Goal: Find specific page/section: Find specific page/section

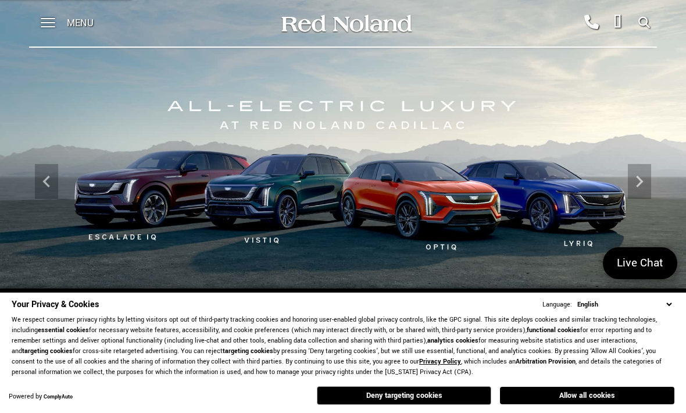
click at [63, 19] on div "Menu" at bounding box center [71, 23] width 84 height 47
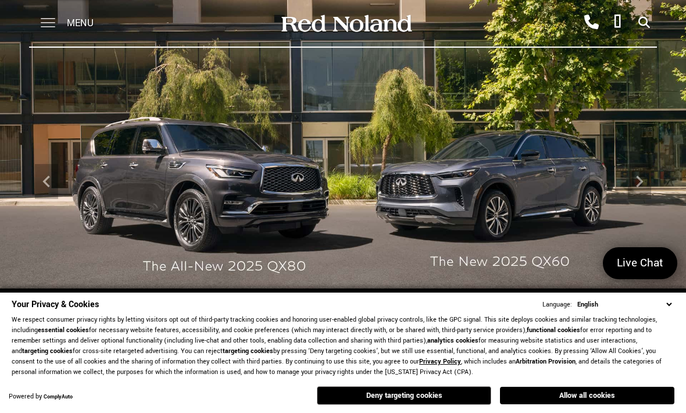
click at [46, 17] on span at bounding box center [48, 23] width 15 height 47
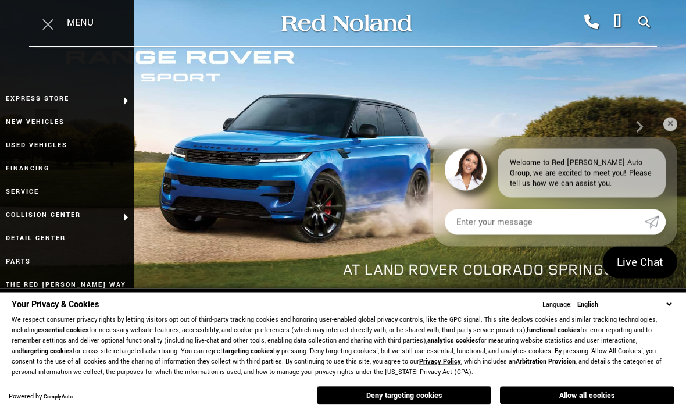
scroll to position [55, 0]
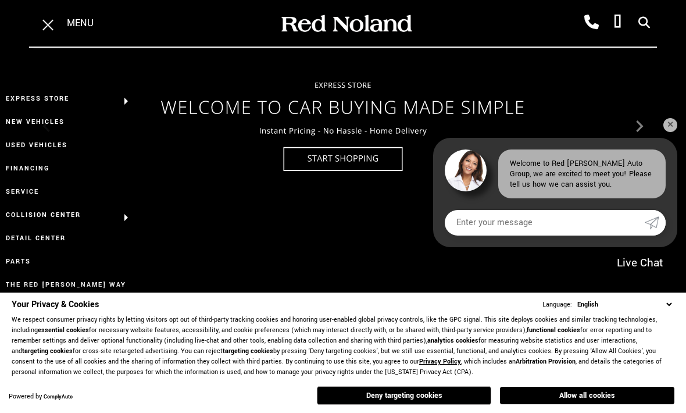
click at [55, 310] on link "Locations" at bounding box center [67, 308] width 134 height 23
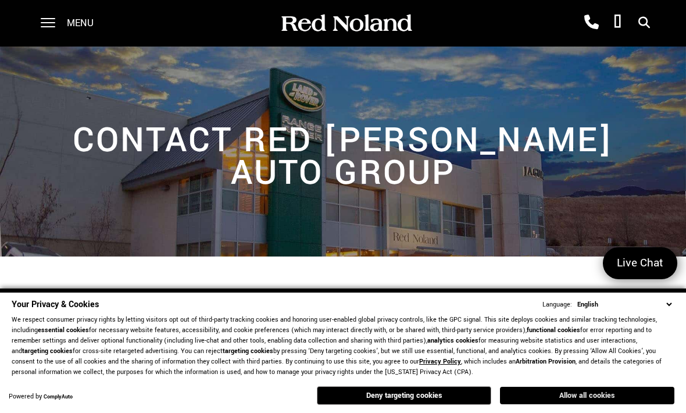
click at [615, 397] on button "Allow all cookies" at bounding box center [587, 395] width 174 height 17
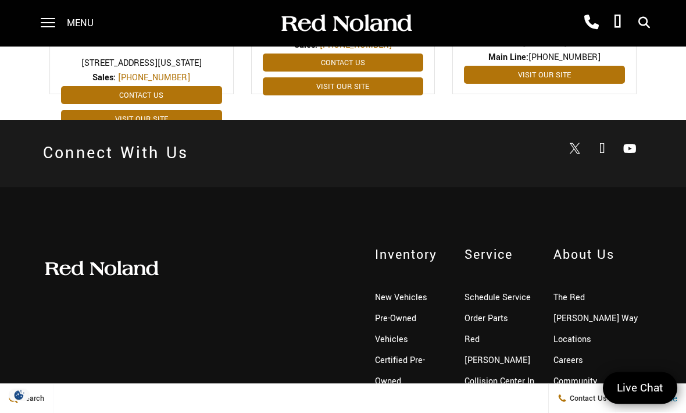
scroll to position [698, 0]
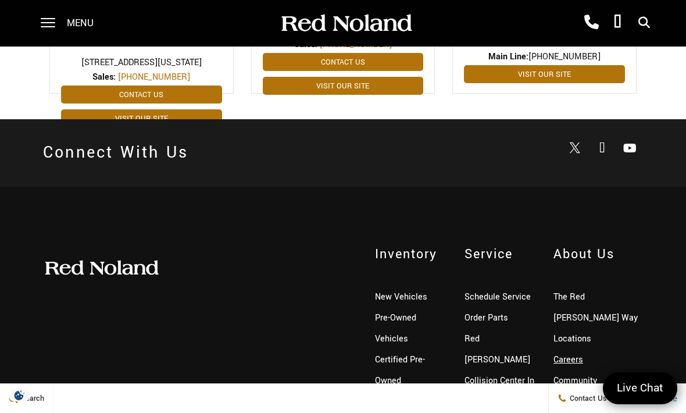
click at [577, 353] on link "Careers" at bounding box center [568, 359] width 30 height 12
